Goal: Transaction & Acquisition: Subscribe to service/newsletter

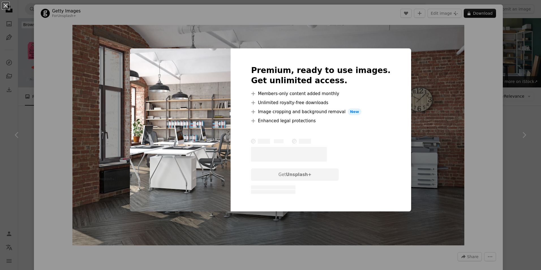
scroll to position [3799, 0]
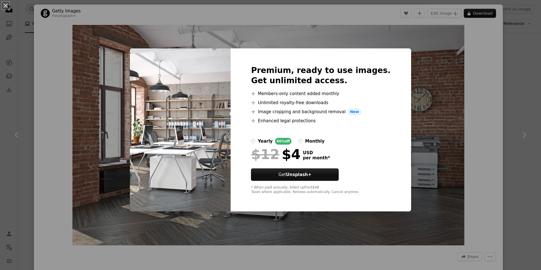
click at [522, 53] on div "An X shape Premium, ready to use images. Get unlimited access. A plus sign Memb…" at bounding box center [270, 135] width 541 height 270
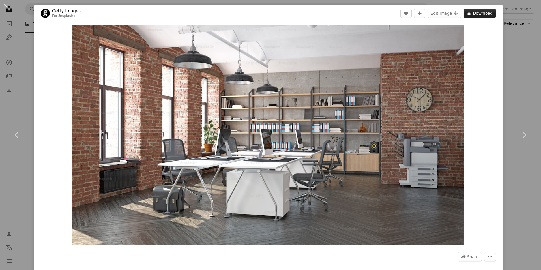
click at [471, 14] on button "A lock Download" at bounding box center [480, 13] width 32 height 9
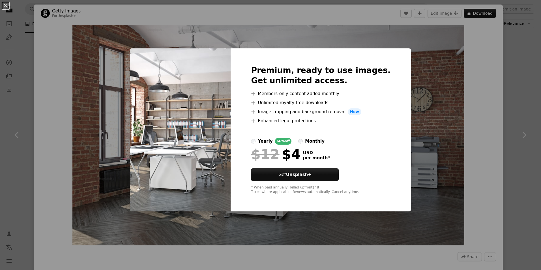
click at [448, 102] on div "An X shape Premium, ready to use images. Get unlimited access. A plus sign Memb…" at bounding box center [270, 135] width 541 height 270
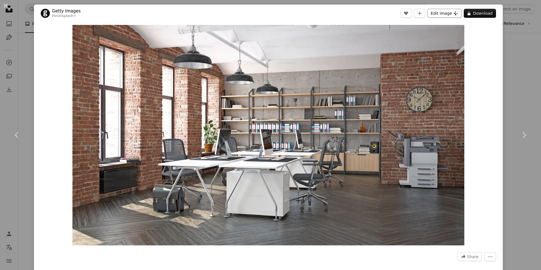
click at [440, 12] on button "Edit image Plus sign for Unsplash+" at bounding box center [445, 13] width 34 height 9
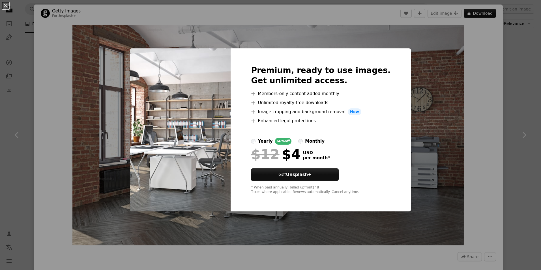
click at [419, 31] on div "An X shape Premium, ready to use images. Get unlimited access. A plus sign Memb…" at bounding box center [270, 135] width 541 height 270
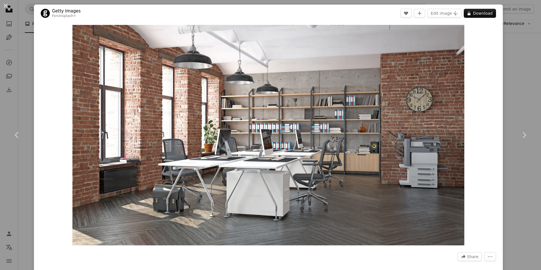
click at [261, 10] on header "Getty Images For Unsplash+ A heart A plus sign Edit image Plus sign for Unsplas…" at bounding box center [268, 14] width 469 height 18
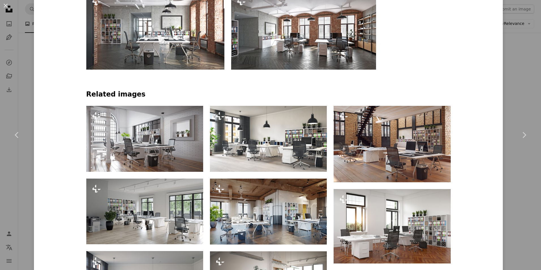
scroll to position [368, 0]
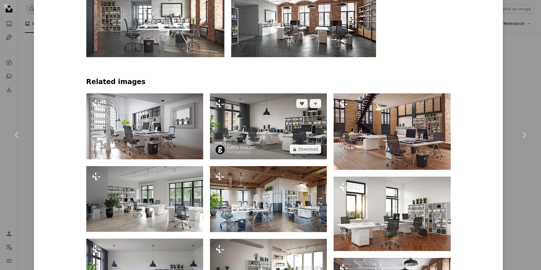
click at [269, 133] on img at bounding box center [268, 126] width 117 height 66
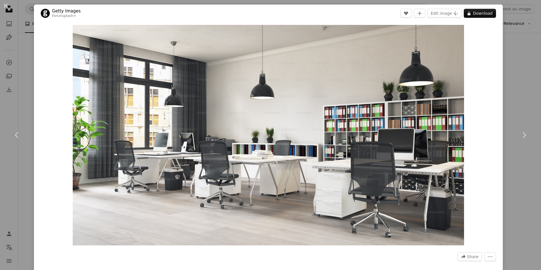
click at [33, 92] on div "An X shape Chevron left Chevron right Getty Images For Unsplash+ A heart A plus…" at bounding box center [270, 135] width 541 height 270
